Goal: Task Accomplishment & Management: Complete application form

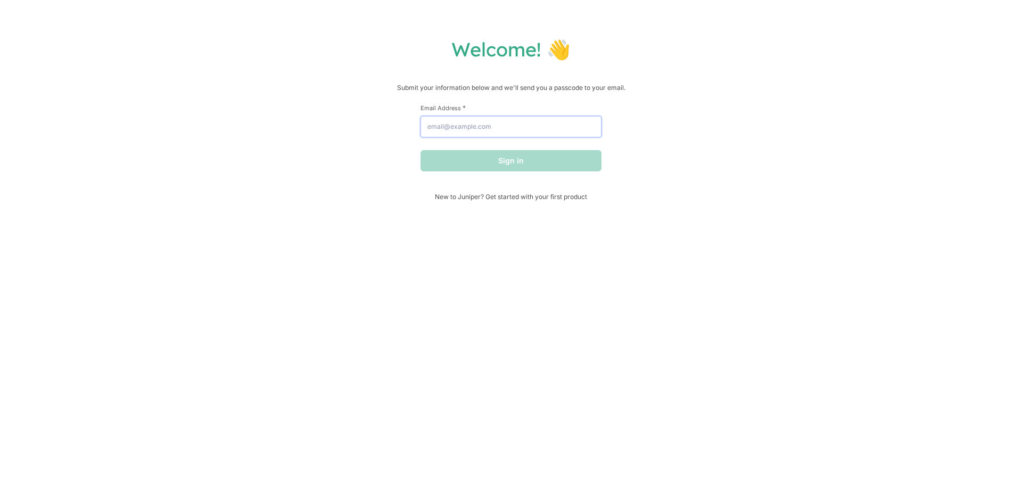
click at [460, 123] on input "Email Address *" at bounding box center [510, 126] width 181 height 21
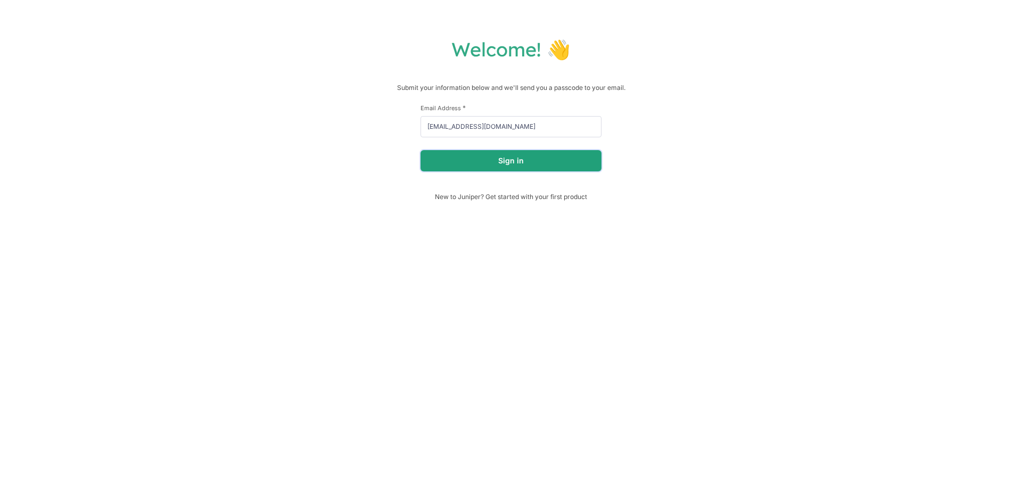
click at [509, 157] on button "Sign in" at bounding box center [510, 160] width 181 height 21
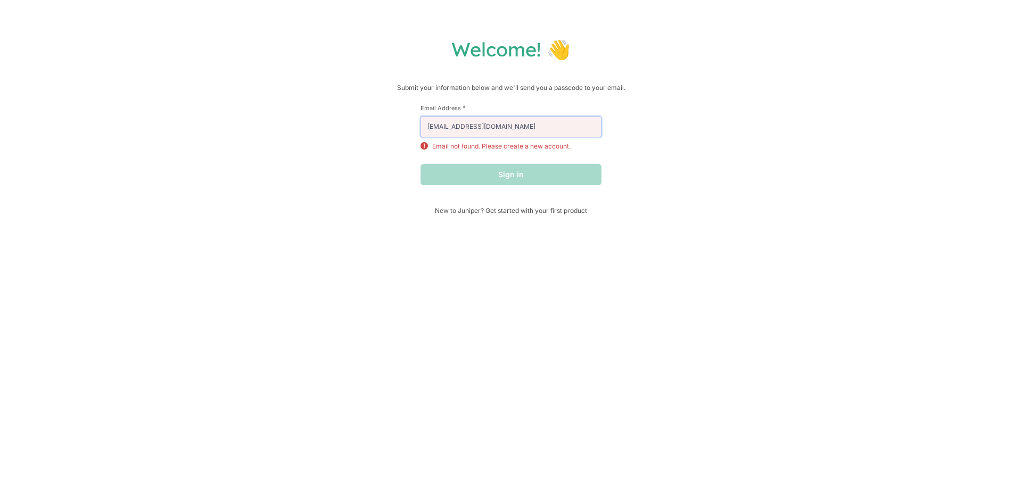
click at [524, 130] on input "[EMAIL_ADDRESS][DOMAIN_NAME]" at bounding box center [510, 126] width 181 height 21
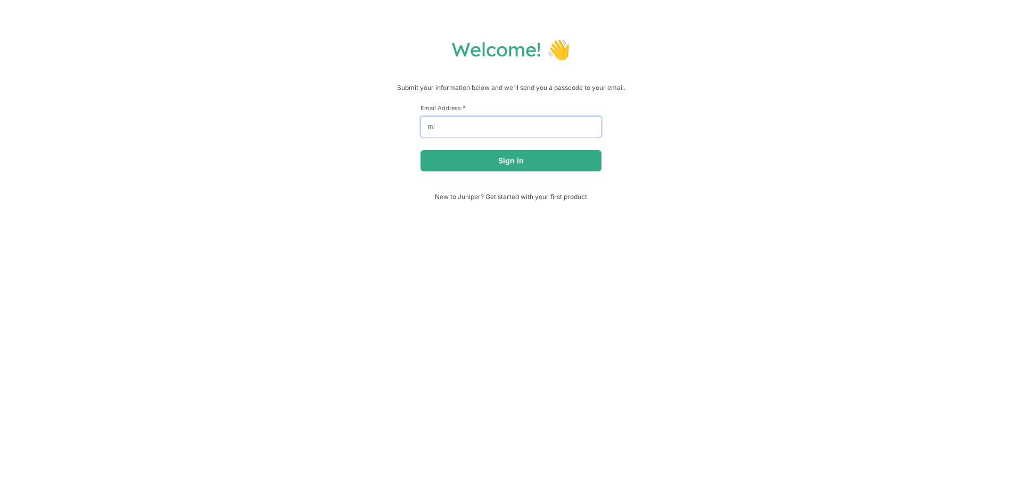
type input "m"
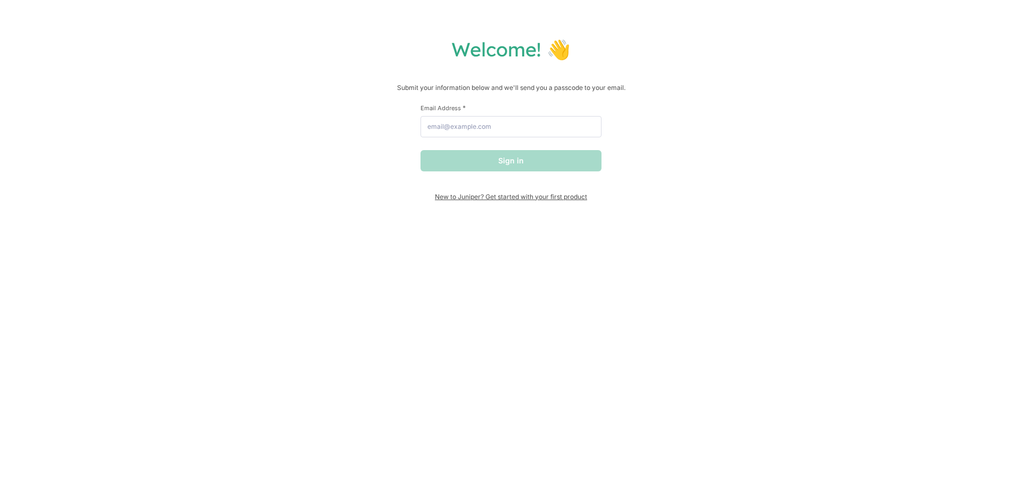
click at [454, 199] on span "New to Juniper? Get started with your first product" at bounding box center [510, 197] width 181 height 8
click at [492, 113] on div "Email Address *" at bounding box center [510, 121] width 181 height 34
click at [487, 120] on input "Email Address *" at bounding box center [510, 126] width 181 height 21
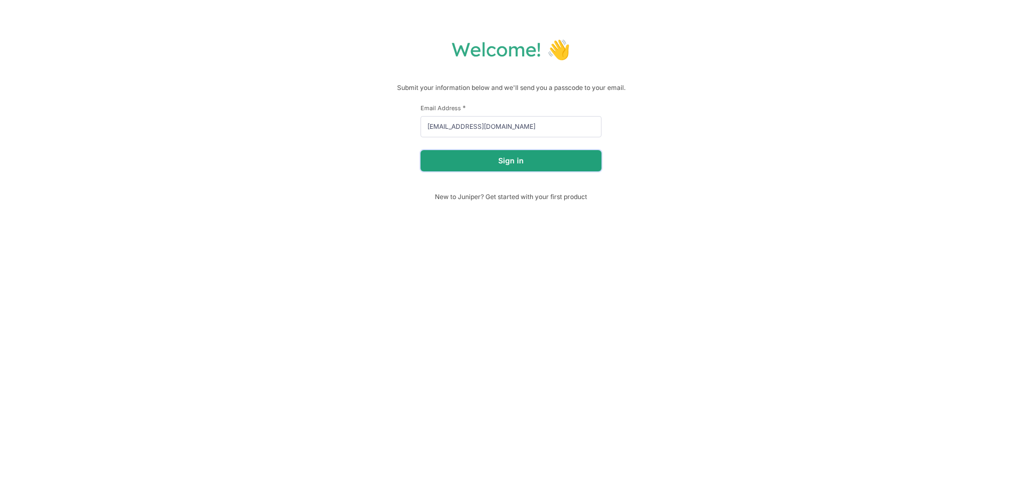
click at [488, 156] on button "Sign in" at bounding box center [510, 160] width 181 height 21
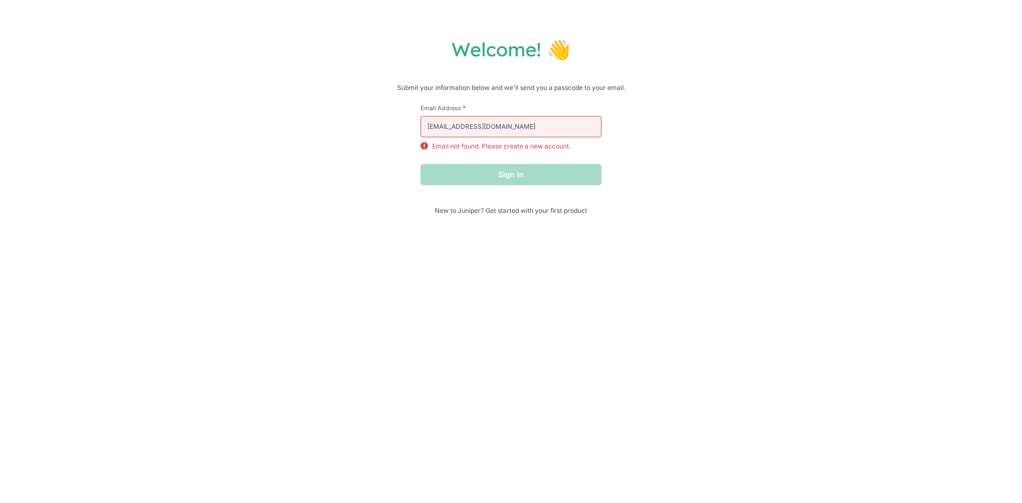
click at [484, 214] on div "Welcome! 👋 Submit your information below and we'll send you a passcode to your …" at bounding box center [511, 251] width 1022 height 503
click at [509, 123] on input "[EMAIL_ADDRESS][DOMAIN_NAME]" at bounding box center [510, 126] width 181 height 21
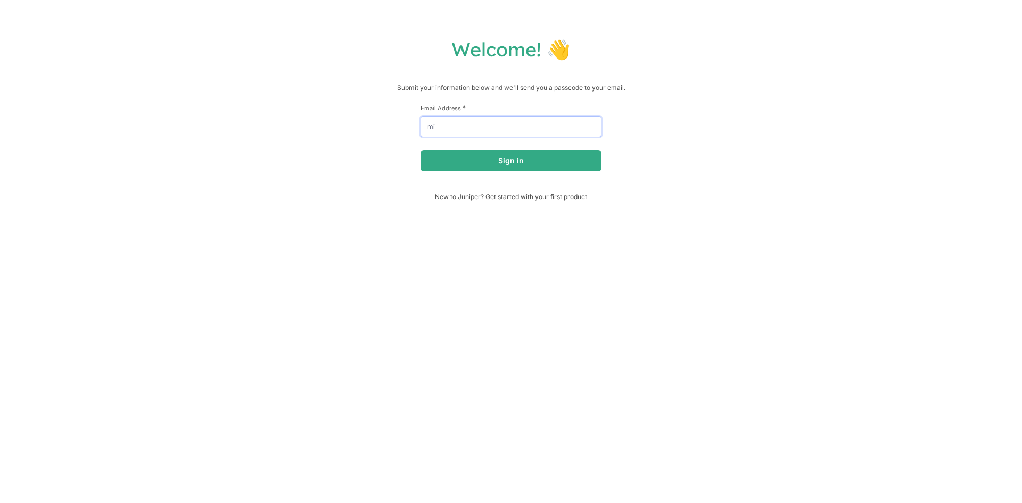
type input "m"
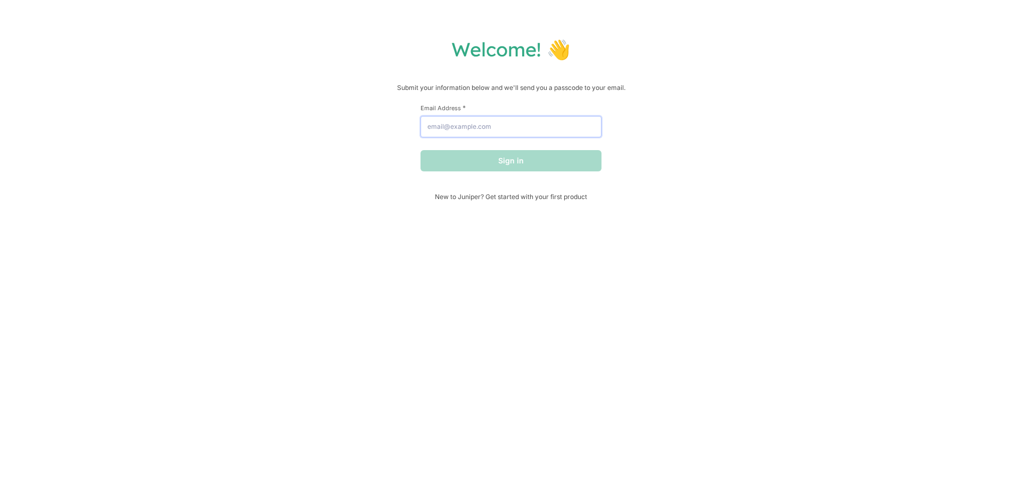
click at [439, 127] on input "Email Address *" at bounding box center [510, 126] width 181 height 21
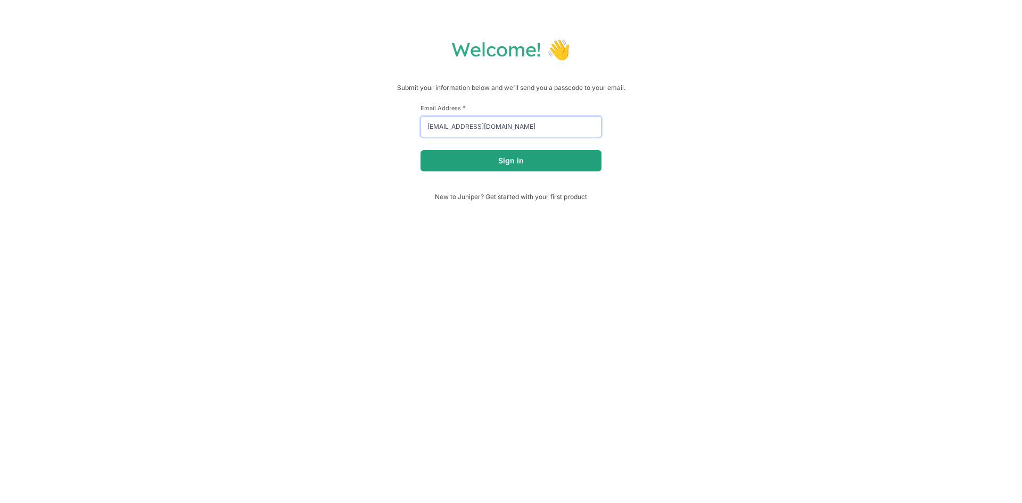
type input "[EMAIL_ADDRESS][DOMAIN_NAME]"
click at [420, 150] on button "Sign in" at bounding box center [510, 160] width 181 height 21
